Goal: Information Seeking & Learning: Find specific fact

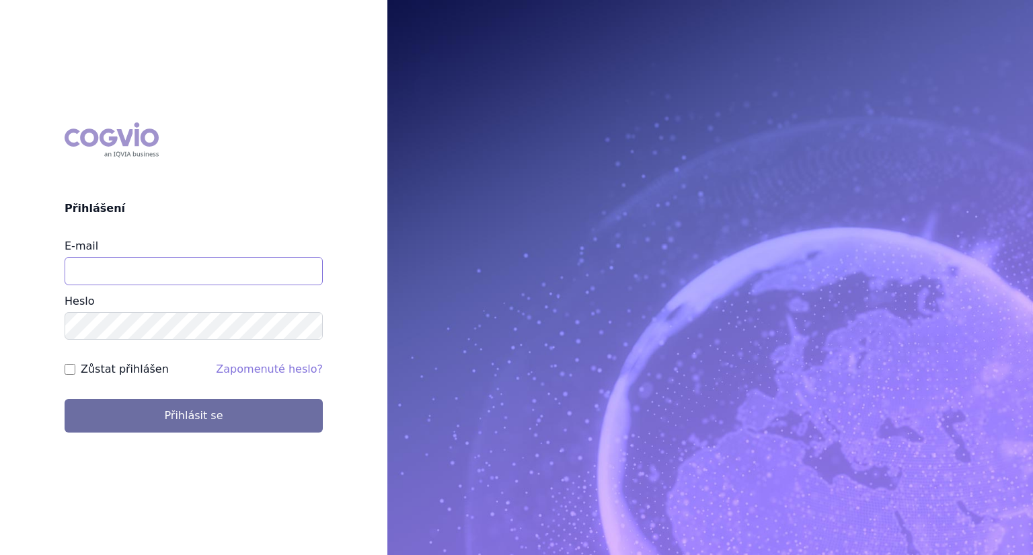
type input "[EMAIL_ADDRESS][DOMAIN_NAME]"
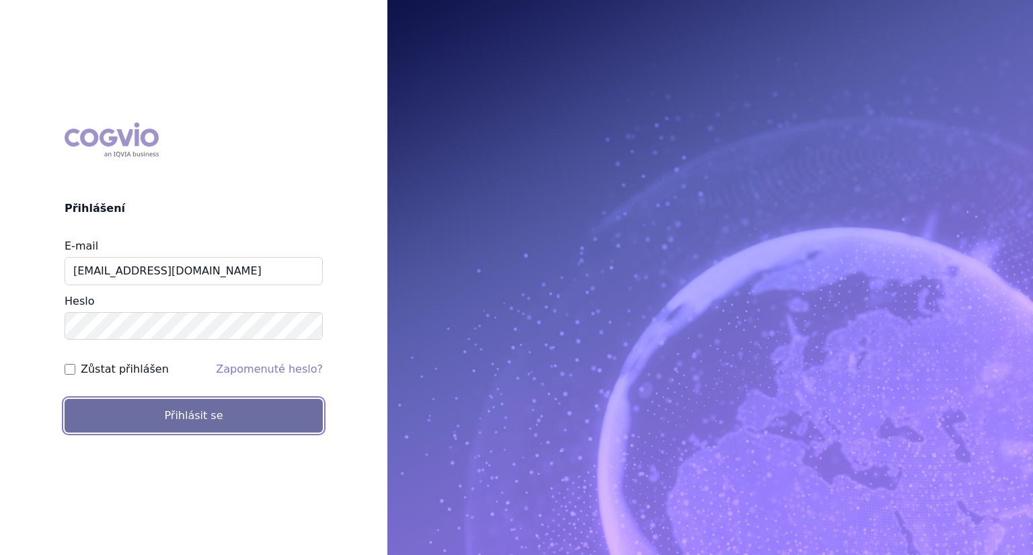
click at [182, 405] on button "Přihlásit se" at bounding box center [194, 416] width 258 height 34
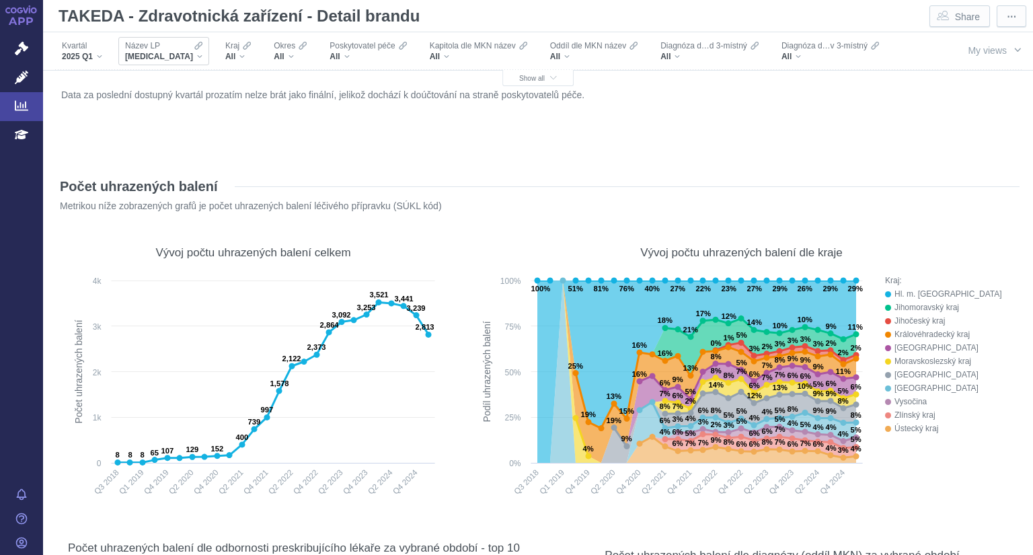
click at [194, 48] on icon "Filters" at bounding box center [198, 45] width 8 height 11
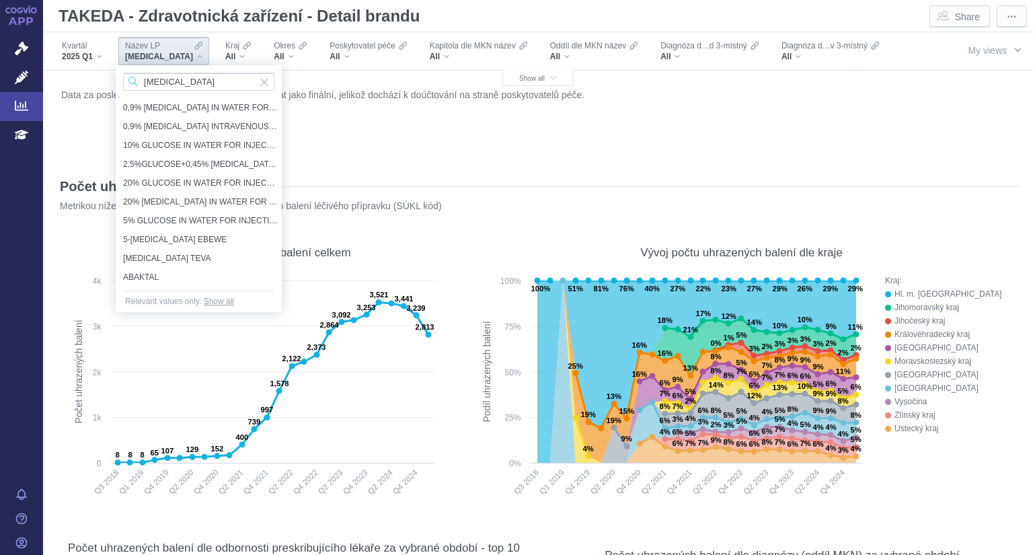
type input "entyvio"
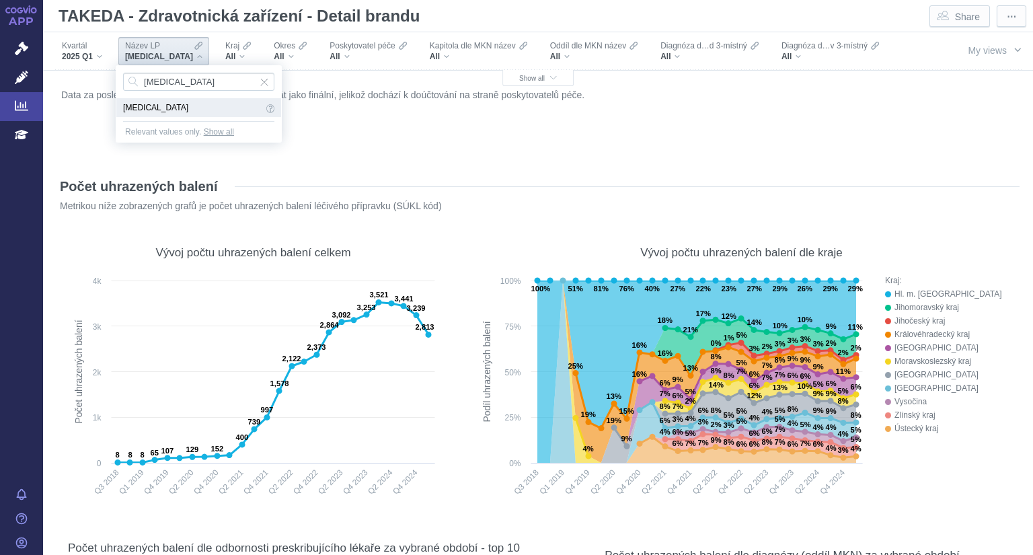
click at [146, 109] on span "[MEDICAL_DATA]" at bounding box center [193, 107] width 140 height 15
click at [154, 106] on div "Data za poslední dostupný kvartál prozatím nelze brát jako finální, jelikož doc…" at bounding box center [538, 120] width 960 height 71
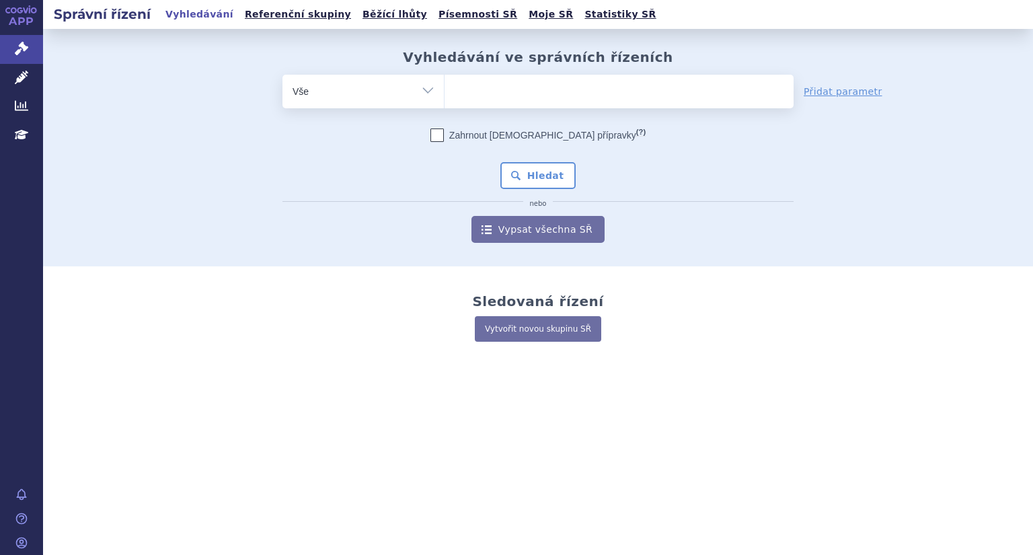
click at [425, 91] on select "Vše Spisová značka Typ SŘ Přípravek/SUKL kód Účastník/Držitel" at bounding box center [362, 90] width 161 height 30
select select "filter-product"
click at [282, 75] on select "Vše Spisová značka Typ SŘ Přípravek/SUKL kód Účastník/Držitel" at bounding box center [362, 90] width 161 height 30
click at [535, 95] on ul at bounding box center [618, 89] width 349 height 28
click at [444, 95] on select at bounding box center [444, 91] width 1 height 34
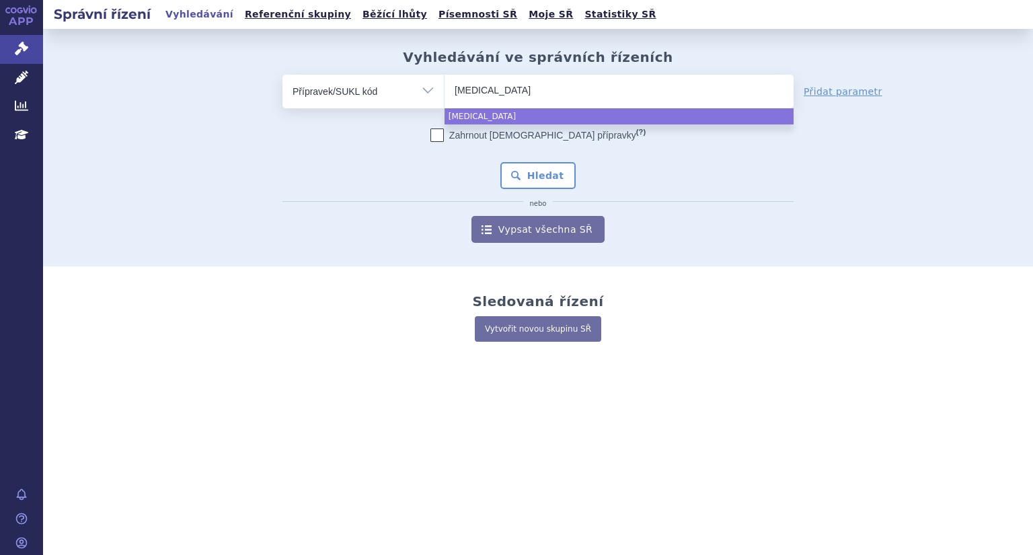
type input "VEDOLIZUMAB"
select select "VEDOLIZUMAB"
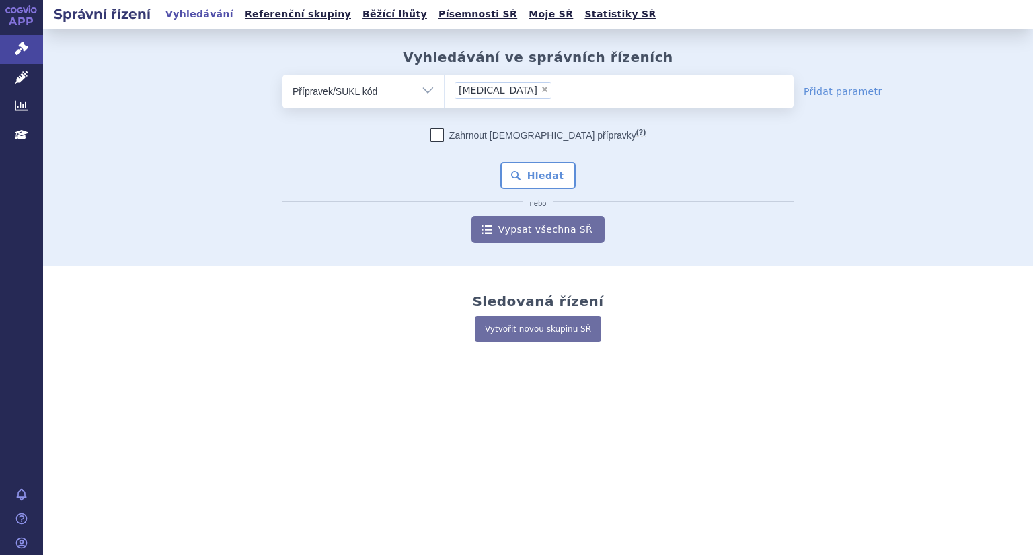
click at [522, 118] on form "odstranit Vše Spisová značka Typ SŘ VEDOLIZUMAB ×" at bounding box center [537, 159] width 511 height 168
click at [546, 180] on button "Hledat" at bounding box center [538, 175] width 76 height 27
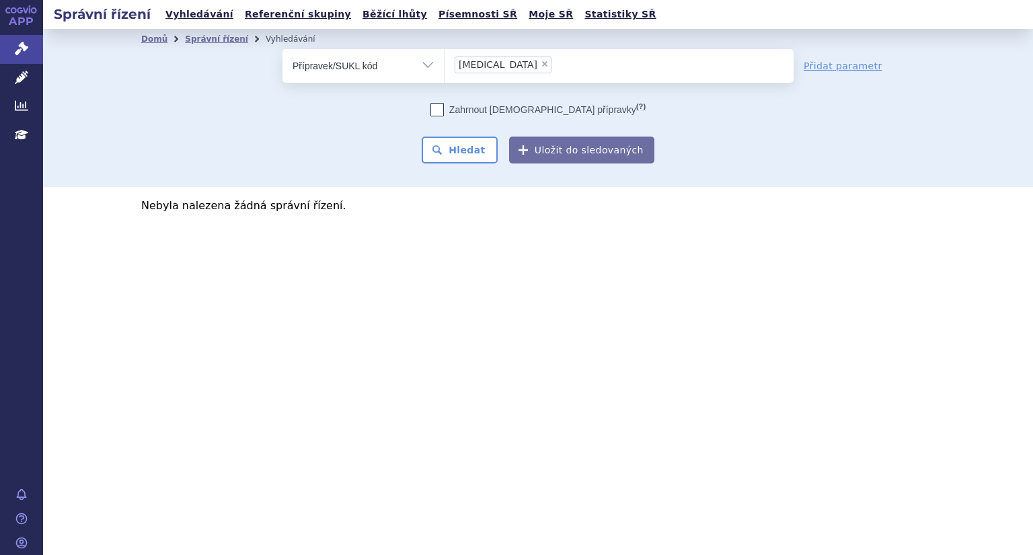
click at [541, 61] on span "×" at bounding box center [545, 64] width 8 height 8
click at [444, 61] on select "VEDOLIZUMAB" at bounding box center [444, 65] width 1 height 34
select select
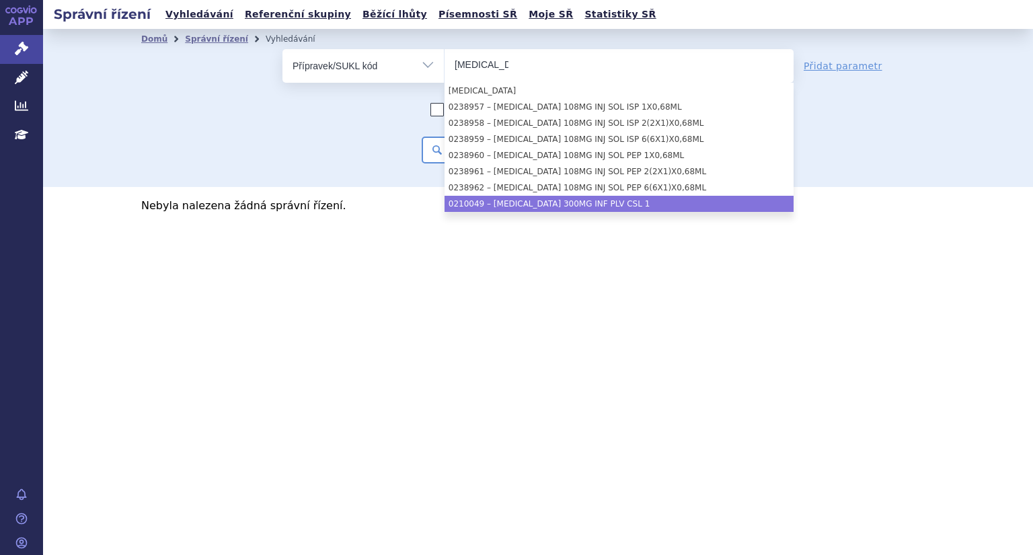
type input "Entyvio"
select select "b79e852b-609e-42e0-9992-d10ae29853b3"
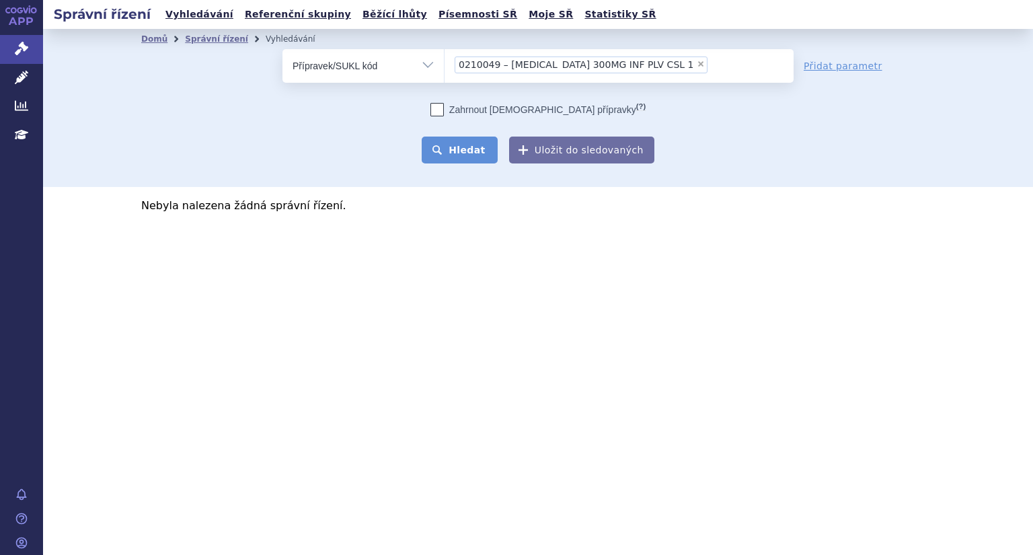
click at [484, 156] on button "Hledat" at bounding box center [460, 149] width 76 height 27
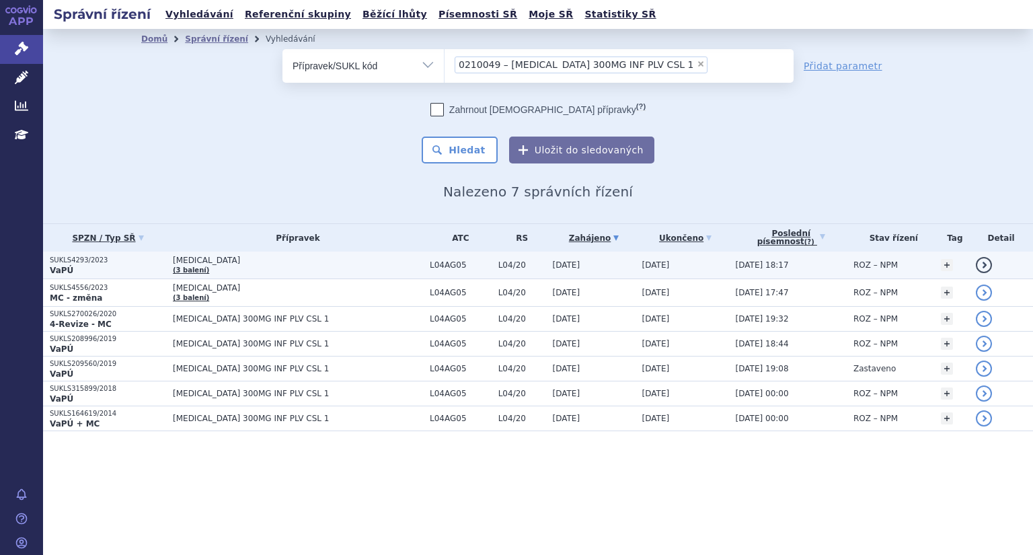
click at [979, 264] on link "detail" at bounding box center [983, 265] width 16 height 16
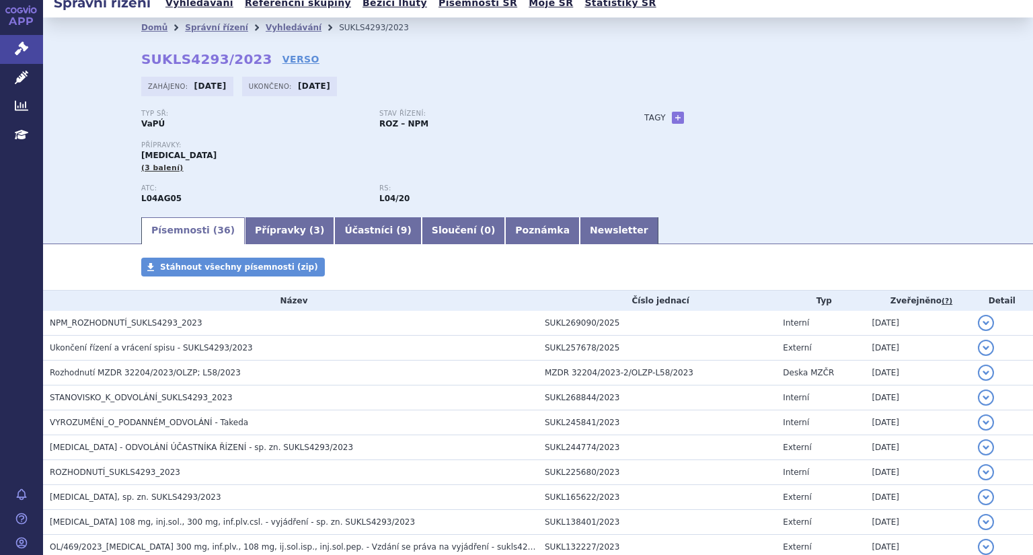
scroll to position [19, 0]
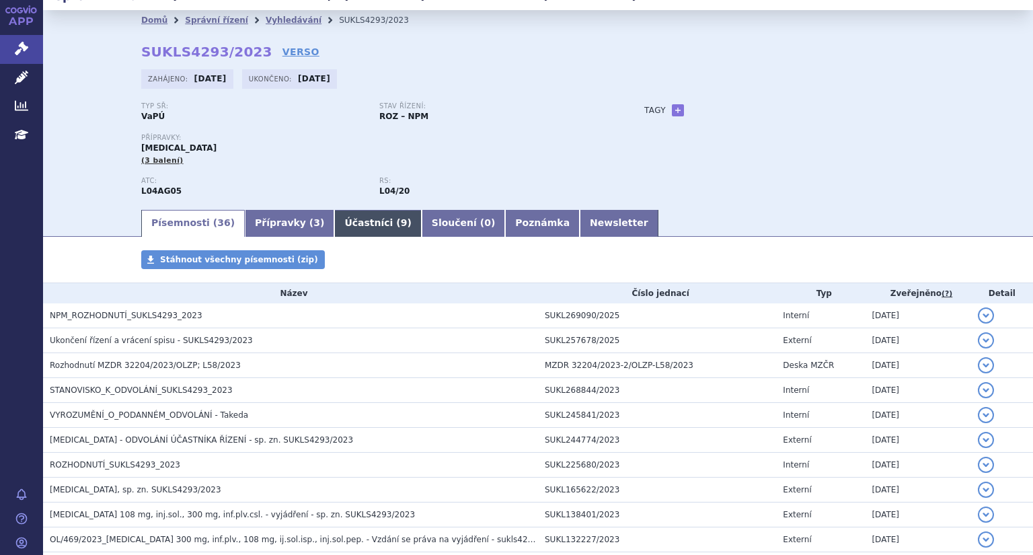
click at [334, 216] on link "Účastníci ( 9 )" at bounding box center [377, 223] width 87 height 27
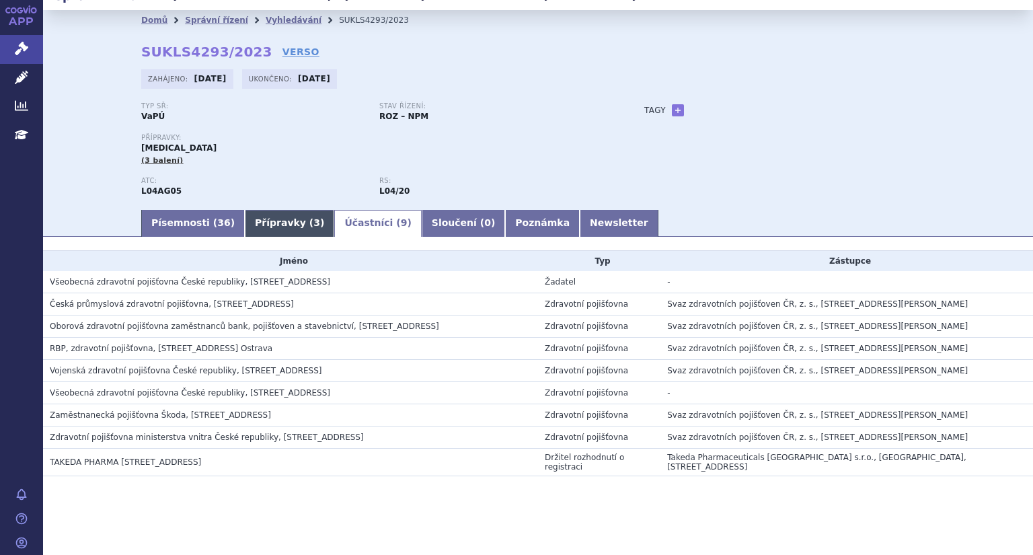
click at [274, 225] on link "Přípravky ( 3 )" at bounding box center [289, 223] width 89 height 27
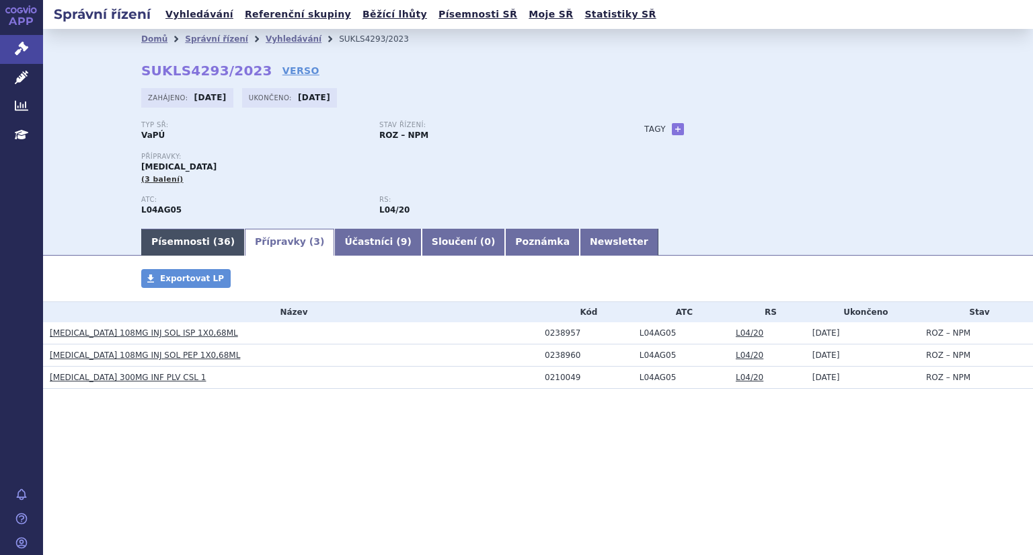
click at [188, 243] on link "Písemnosti ( 36 )" at bounding box center [193, 242] width 104 height 27
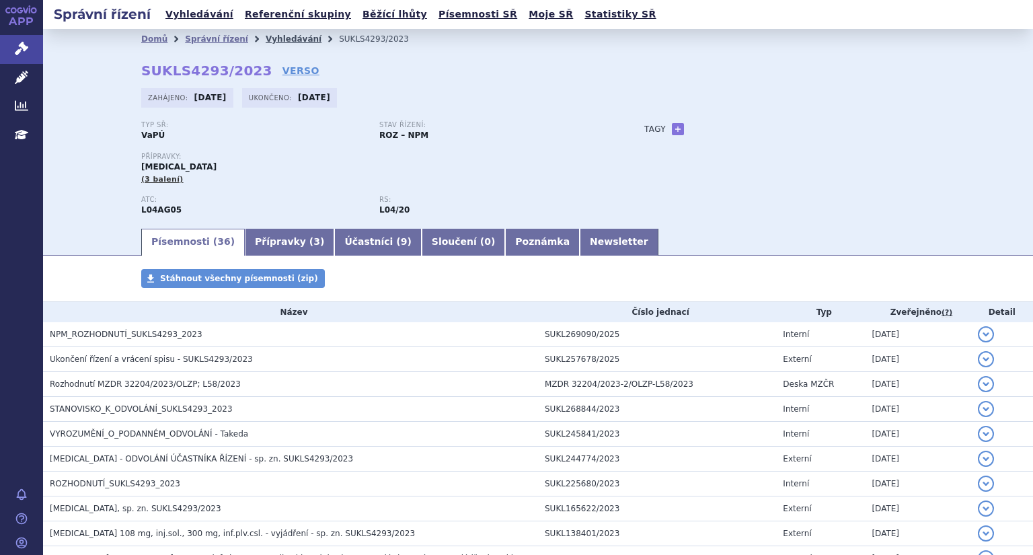
click at [268, 37] on link "Vyhledávání" at bounding box center [294, 38] width 56 height 9
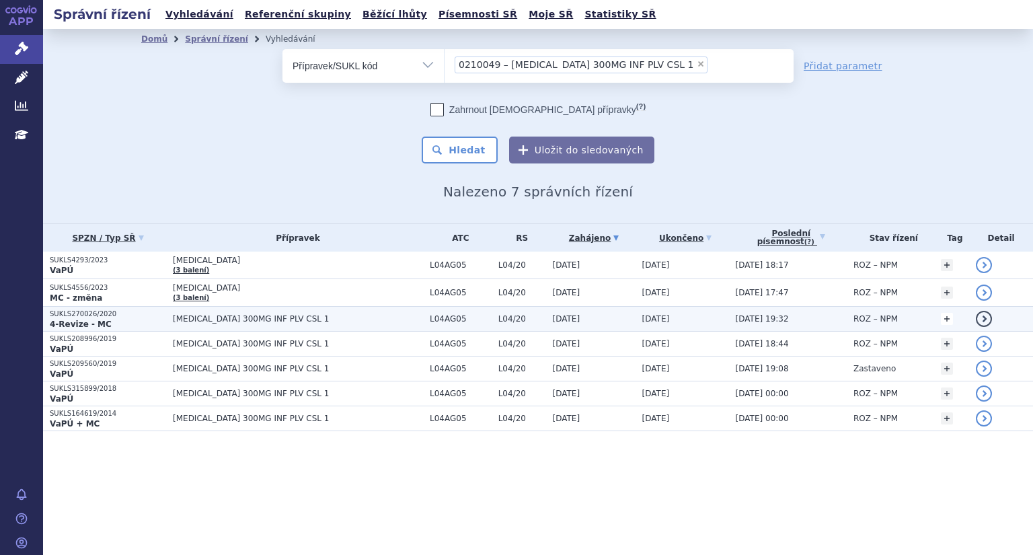
click at [944, 320] on link "+" at bounding box center [947, 319] width 12 height 12
click at [980, 315] on link "detail" at bounding box center [983, 319] width 16 height 16
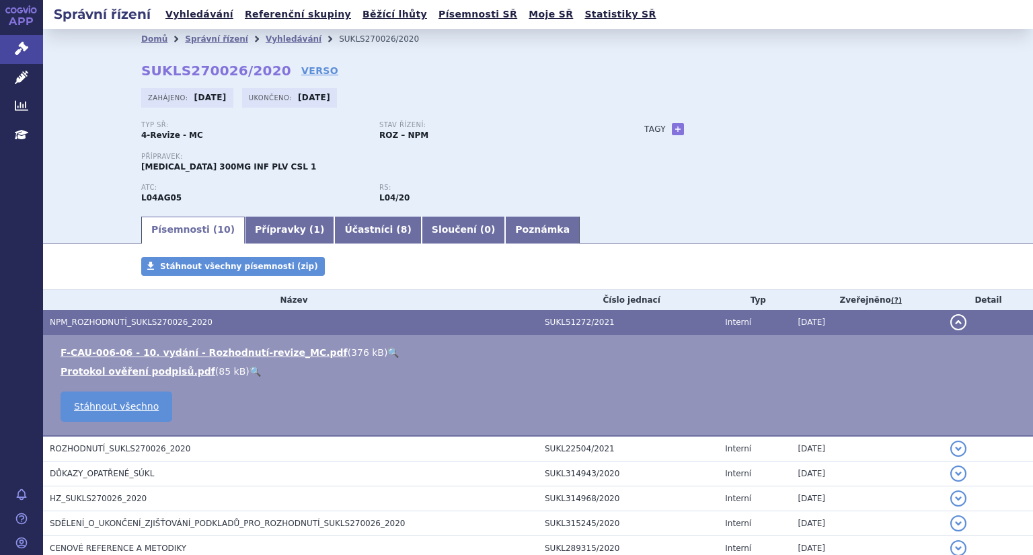
click at [699, 208] on div "Typ SŘ: 4-Revize - MC Stav řízení: ROZ – NPM Přípravek: [MEDICAL_DATA] 300MG IN…" at bounding box center [537, 167] width 793 height 93
click at [240, 354] on link "F-CAU-006-06 - 10. vydání - Rozhodnutí-revize_MC.pdf" at bounding box center [204, 352] width 287 height 11
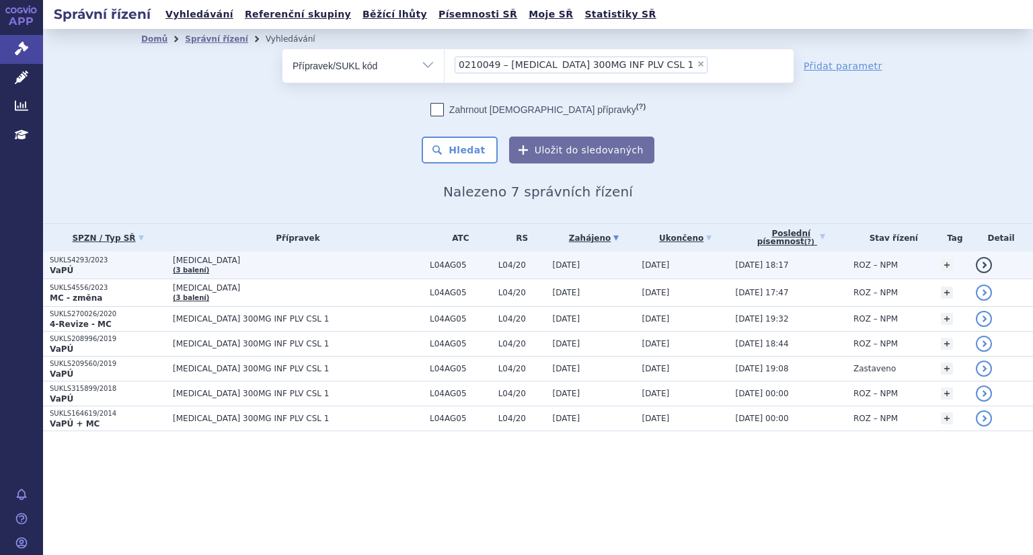
click at [981, 264] on link "detail" at bounding box center [983, 265] width 16 height 16
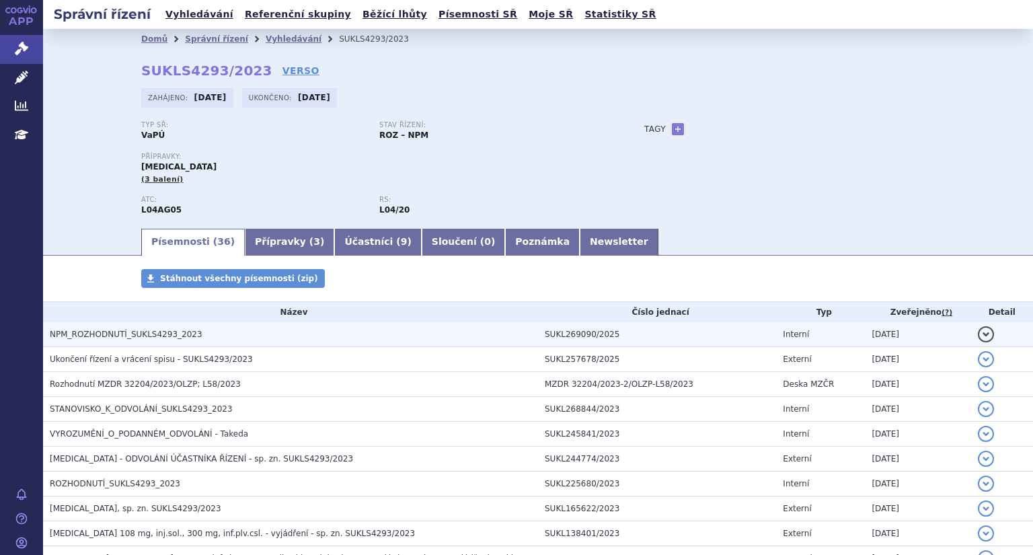
click at [140, 333] on span "NPM_ROZHODNUTÍ_SUKLS4293_2023" at bounding box center [126, 333] width 153 height 9
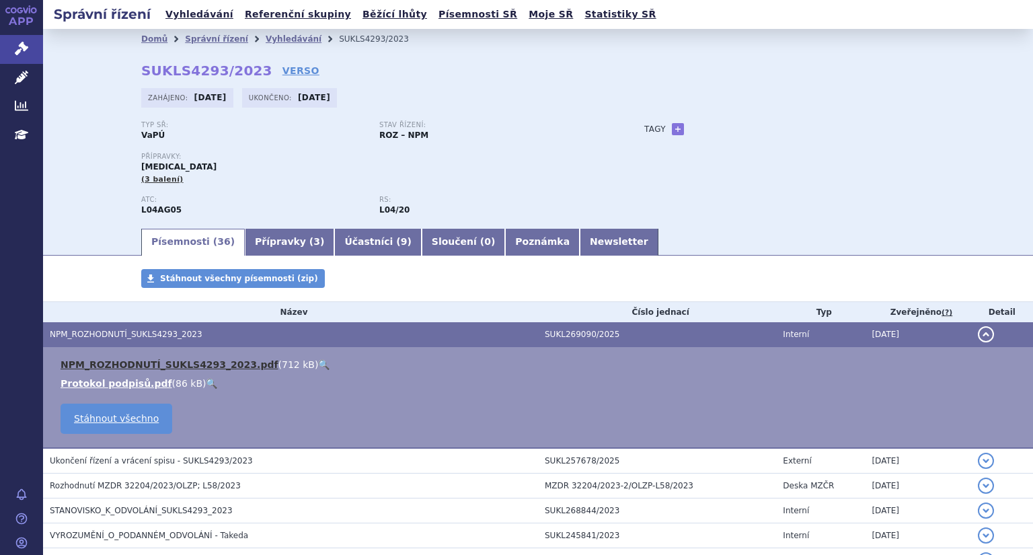
click at [202, 368] on link "NPM_ROZHODNUTÍ_SUKLS4293_2023.pdf" at bounding box center [170, 364] width 218 height 11
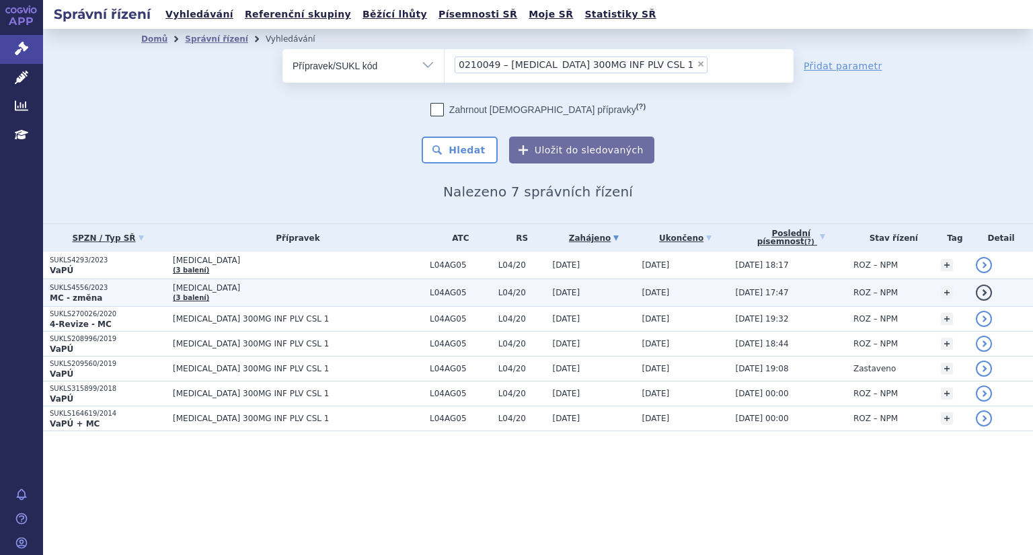
click at [87, 296] on strong "MC - změna" at bounding box center [76, 297] width 52 height 9
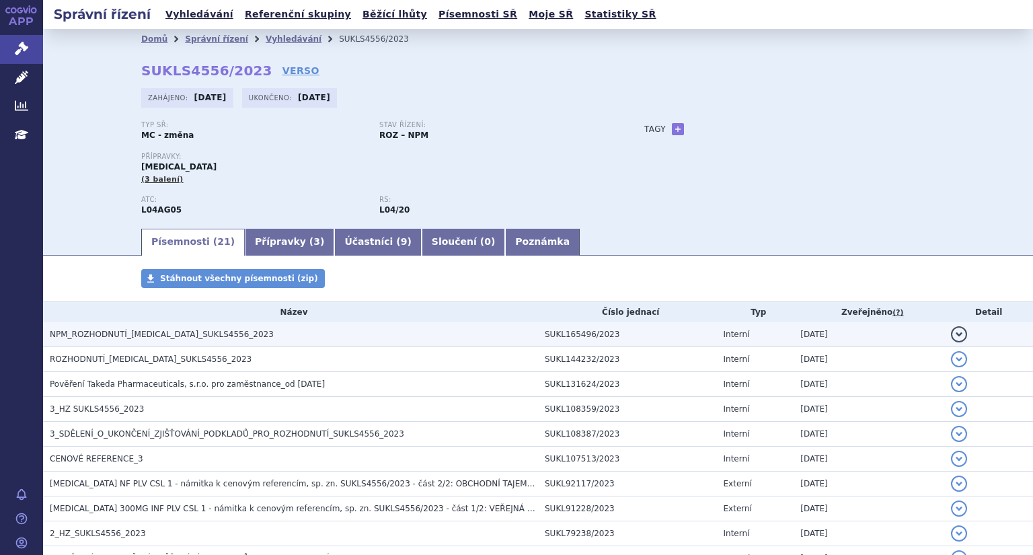
click at [955, 333] on button "detail" at bounding box center [959, 334] width 16 height 16
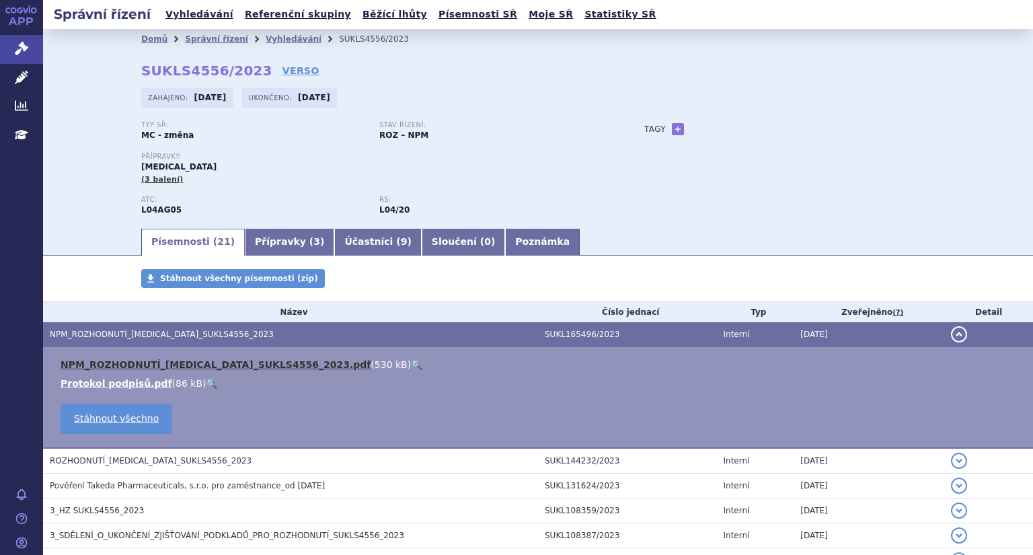
click at [259, 364] on link "NPM_ROZHODNUTÍ_[MEDICAL_DATA]_SUKLS4556_2023.pdf" at bounding box center [216, 364] width 310 height 11
